Goal: Information Seeking & Learning: Learn about a topic

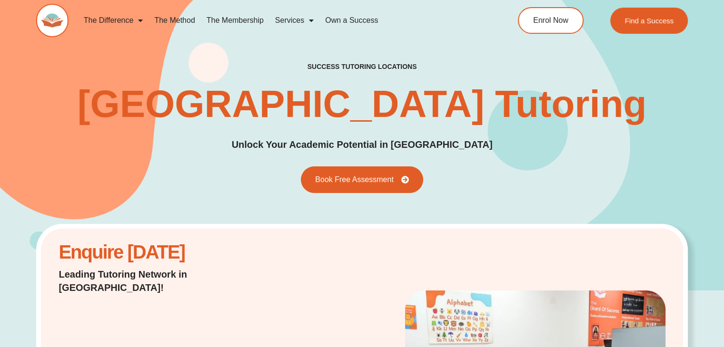
click at [185, 20] on link "The Method" at bounding box center [174, 21] width 52 height 22
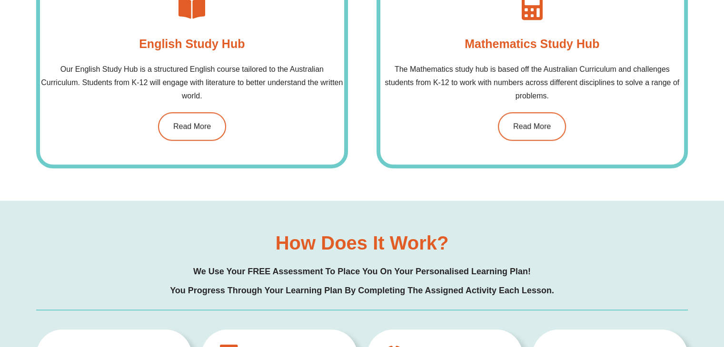
scroll to position [807, 0]
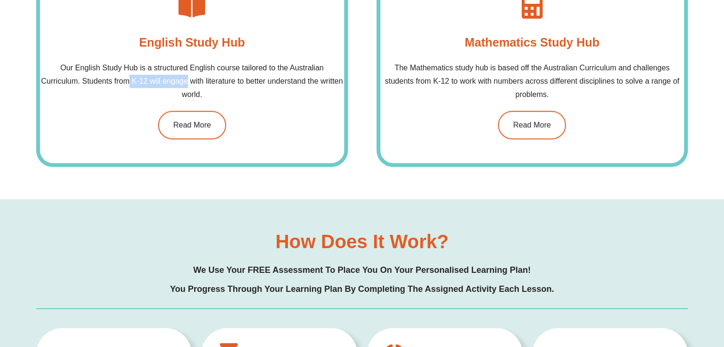
drag, startPoint x: 127, startPoint y: 77, endPoint x: 187, endPoint y: 77, distance: 59.5
click at [187, 77] on p "Our English Study Hub is a structured English course tailored to the Australian…" at bounding box center [192, 81] width 304 height 40
click at [212, 78] on p "Our English Study Hub is a structured English course tailored to the Australian…" at bounding box center [192, 81] width 304 height 40
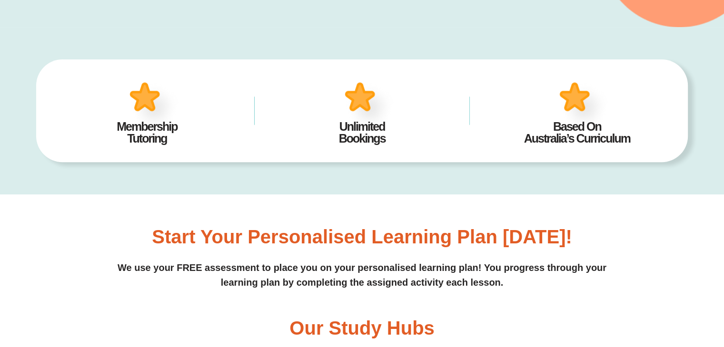
scroll to position [0, 0]
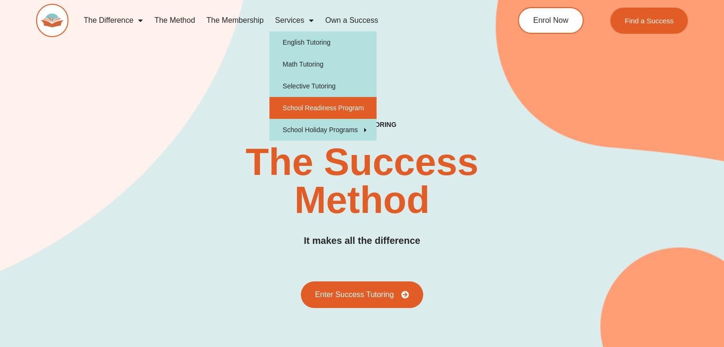
click at [339, 108] on link "School Readiness Program" at bounding box center [322, 108] width 107 height 22
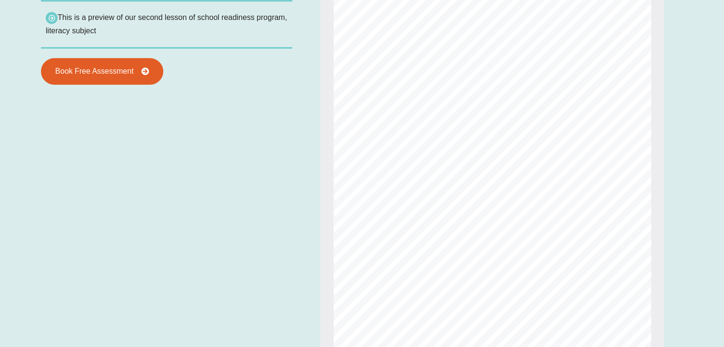
scroll to position [950, 0]
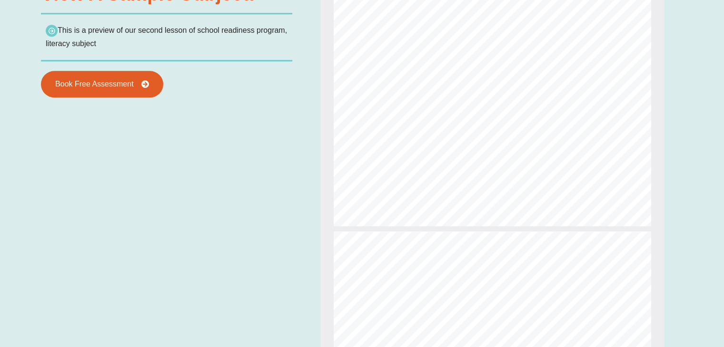
type input "**"
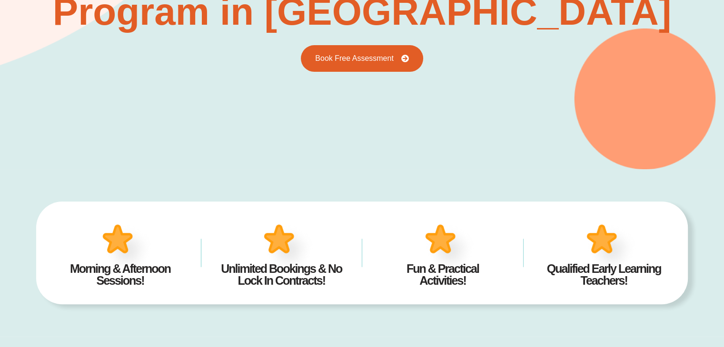
scroll to position [0, 0]
